Goal: Information Seeking & Learning: Learn about a topic

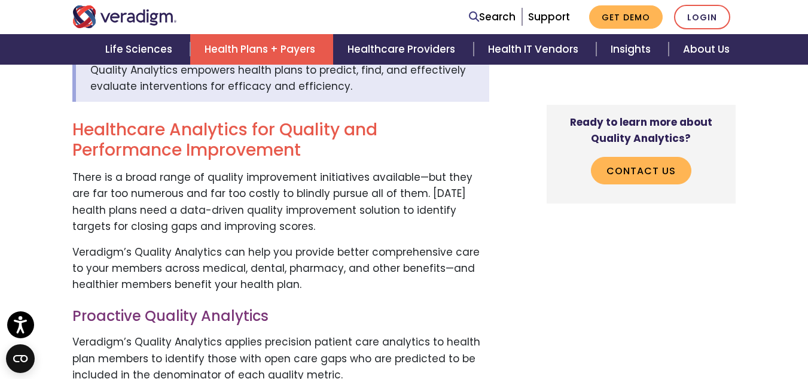
scroll to position [443, 0]
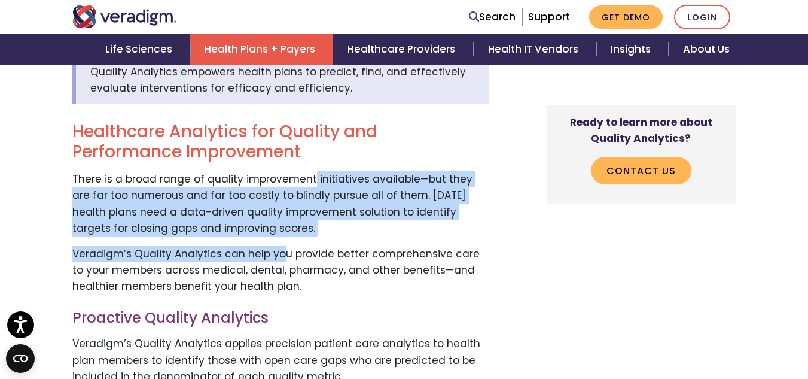
drag, startPoint x: 280, startPoint y: 264, endPoint x: 311, endPoint y: 173, distance: 95.5
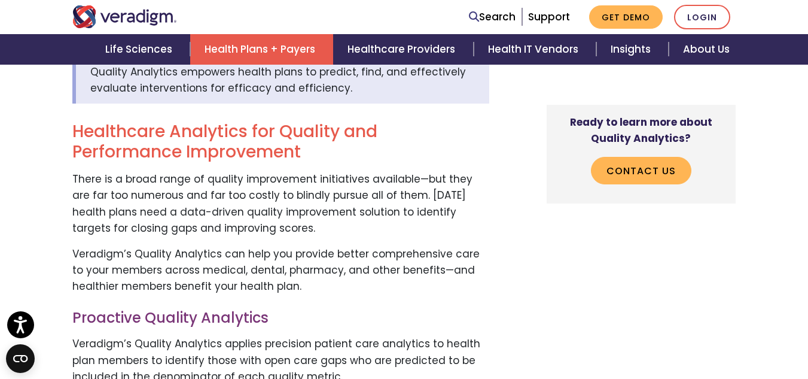
click at [452, 139] on h2 "Healthcare Analytics for Quality and Performance Improvement" at bounding box center [280, 141] width 417 height 40
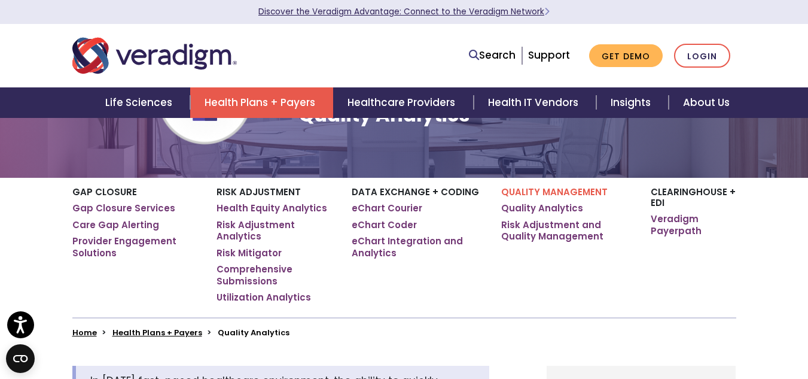
scroll to position [17, 0]
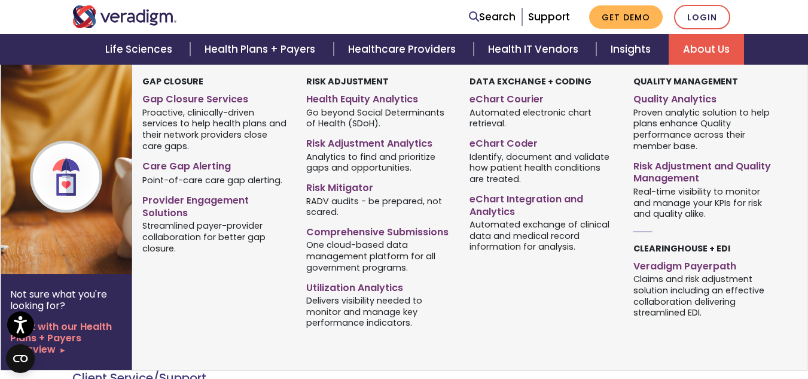
scroll to position [427, 0]
click at [689, 96] on link "Quality Analytics" at bounding box center [705, 97] width 145 height 17
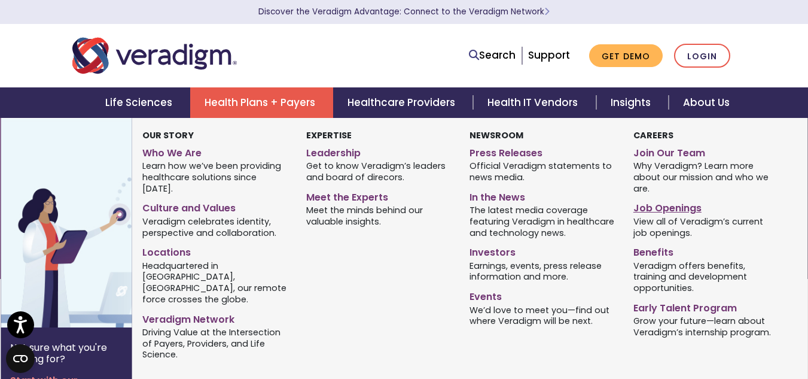
click at [664, 206] on link "Job Openings" at bounding box center [705, 205] width 145 height 17
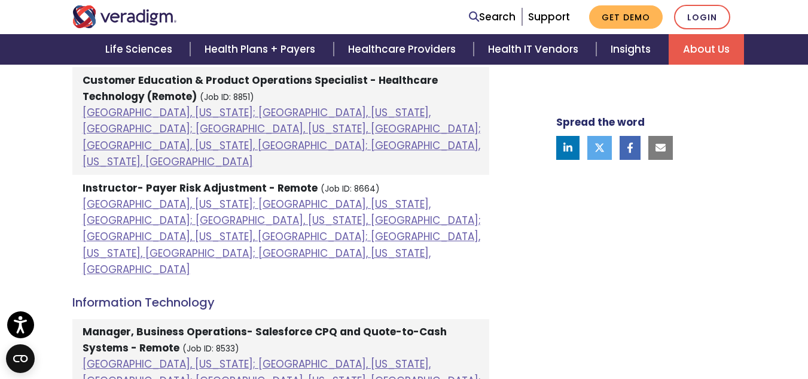
scroll to position [662, 0]
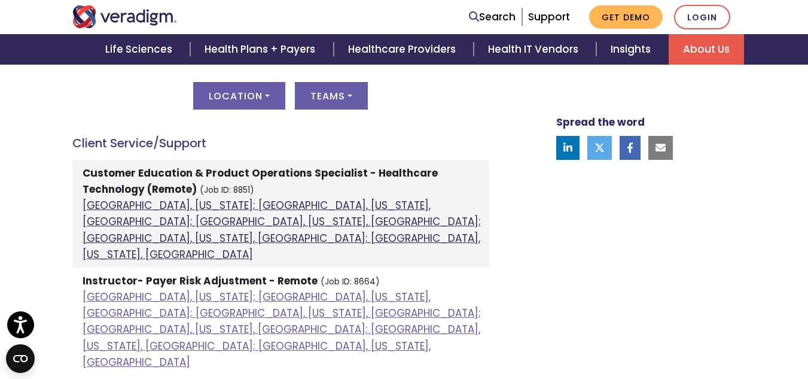
click at [346, 217] on link "[GEOGRAPHIC_DATA], [US_STATE]; [GEOGRAPHIC_DATA], [US_STATE], [GEOGRAPHIC_DATA]…" at bounding box center [282, 229] width 398 height 63
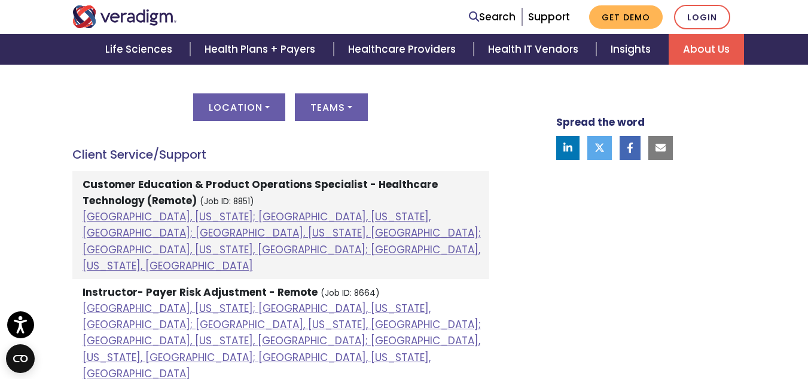
scroll to position [651, 0]
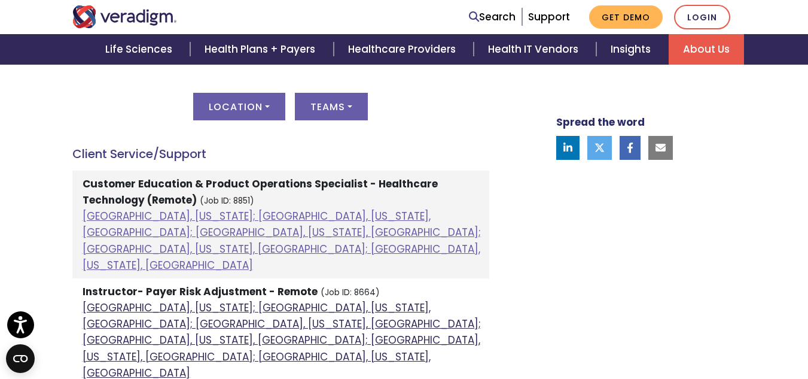
click at [318, 300] on link "[GEOGRAPHIC_DATA], [US_STATE]; [GEOGRAPHIC_DATA], [US_STATE], [GEOGRAPHIC_DATA]…" at bounding box center [282, 340] width 398 height 80
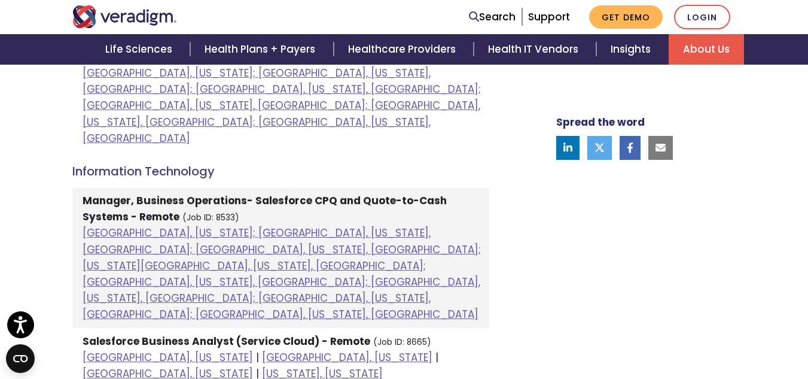
scroll to position [886, 0]
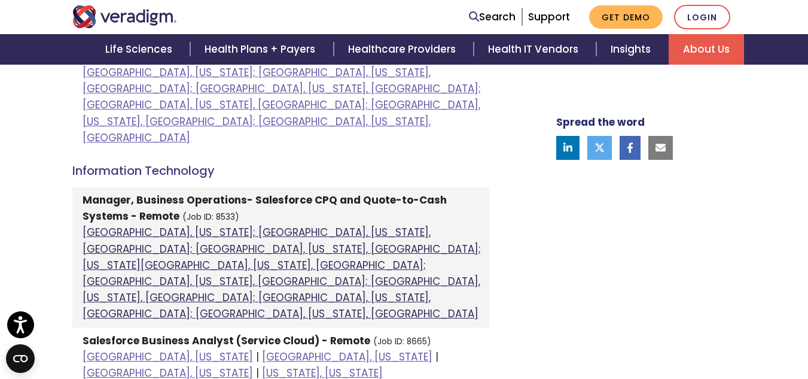
click at [303, 225] on link "[GEOGRAPHIC_DATA], [US_STATE]; [GEOGRAPHIC_DATA], [US_STATE], [GEOGRAPHIC_DATA]…" at bounding box center [282, 273] width 398 height 96
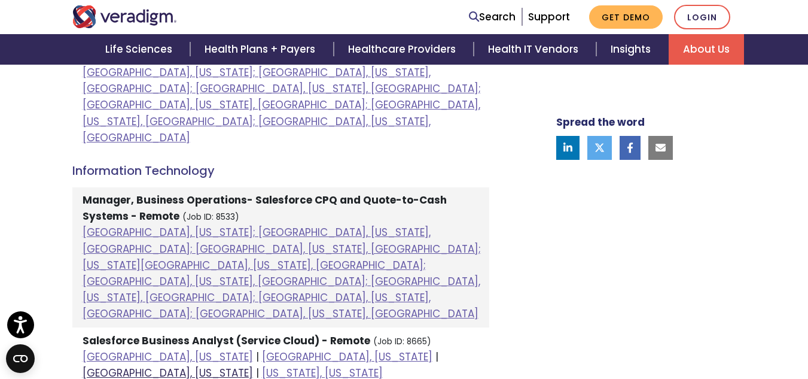
click at [253, 365] on link "[GEOGRAPHIC_DATA], [US_STATE]" at bounding box center [168, 372] width 170 height 14
